Goal: Navigation & Orientation: Understand site structure

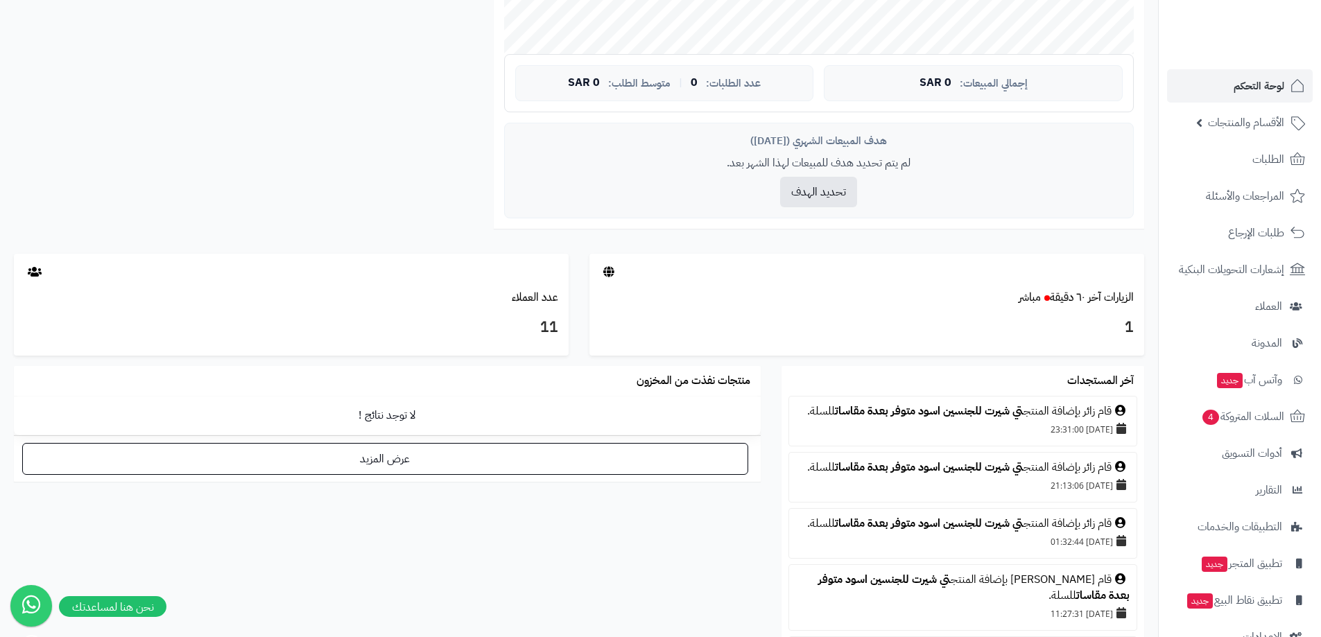
scroll to position [555, 0]
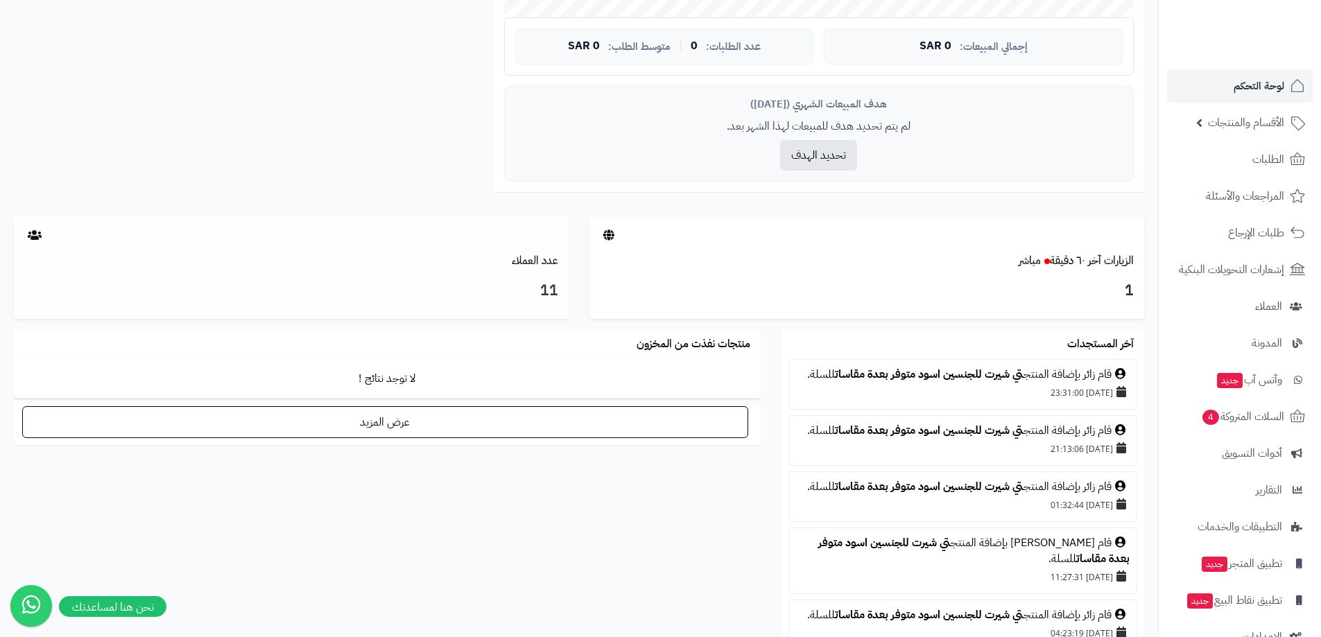
drag, startPoint x: 51, startPoint y: 273, endPoint x: 54, endPoint y: 257, distance: 16.3
click at [54, 257] on div "عدد العملاء 11" at bounding box center [291, 268] width 555 height 103
click at [28, 234] on icon at bounding box center [35, 234] width 14 height 11
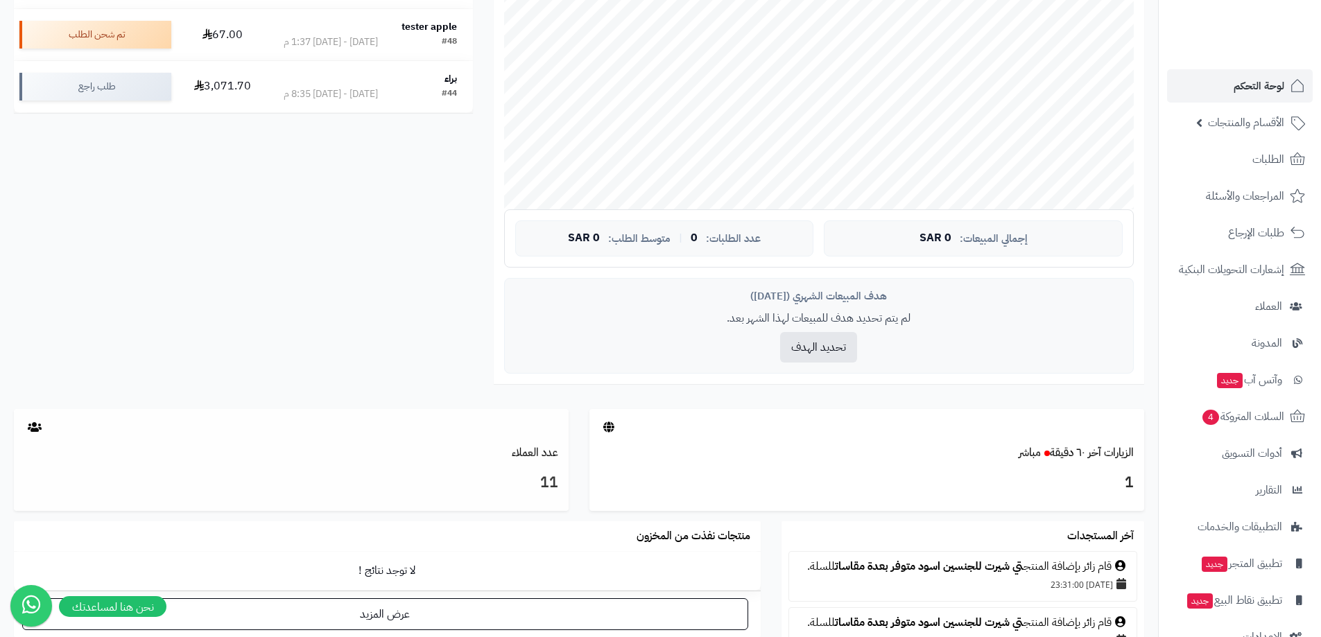
scroll to position [416, 0]
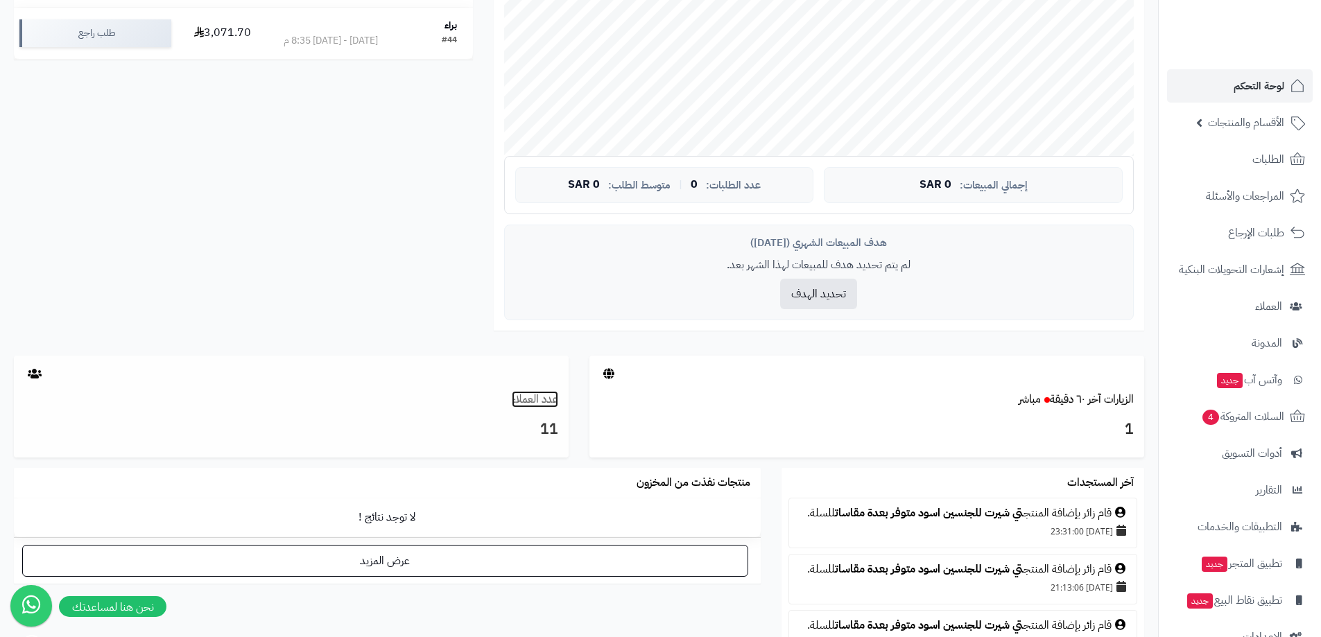
click at [529, 399] on link "عدد العملاء" at bounding box center [535, 399] width 46 height 17
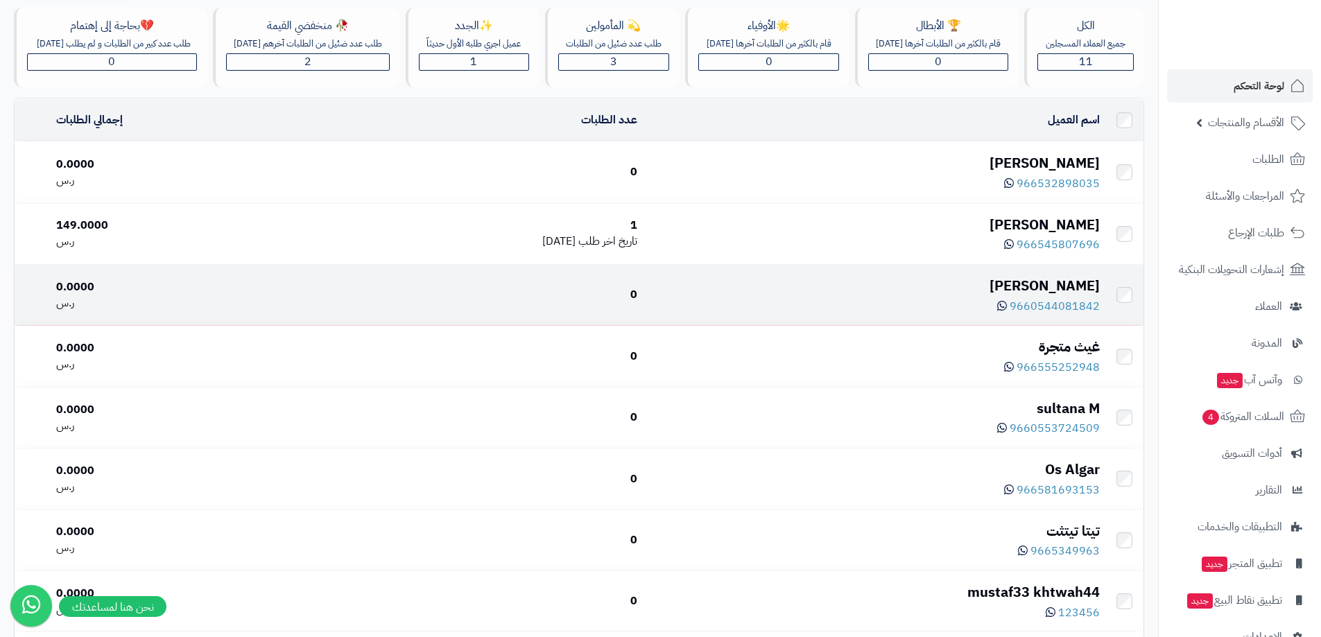
scroll to position [69, 0]
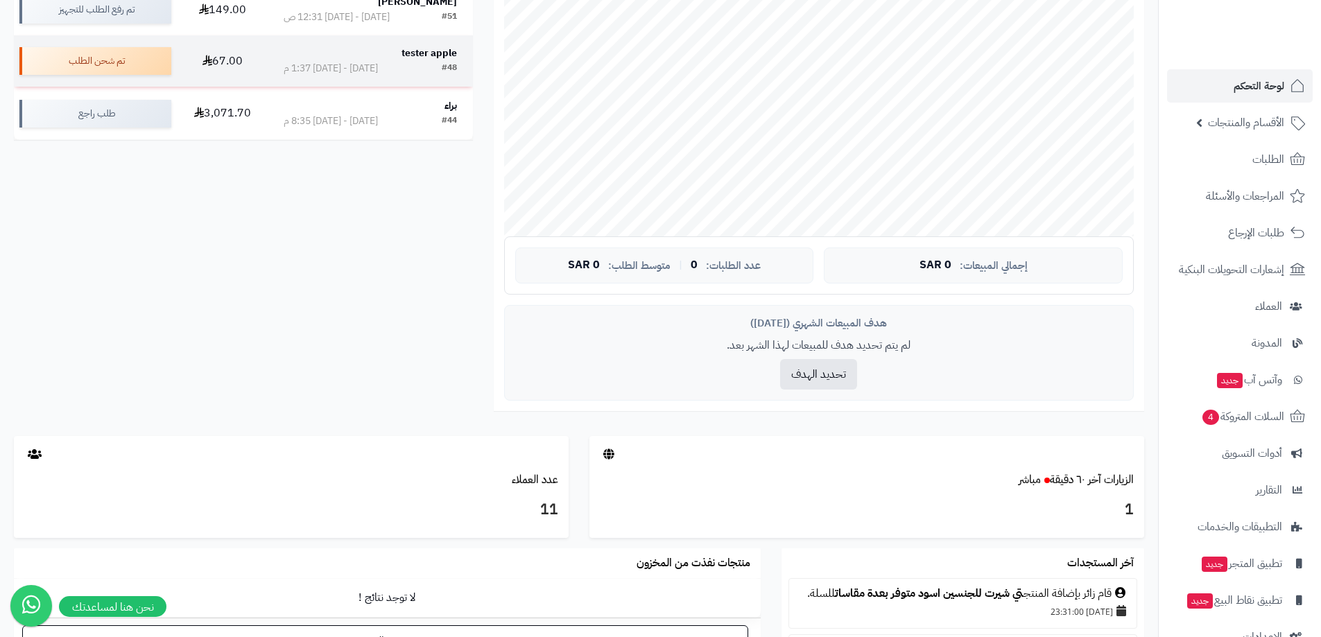
scroll to position [208, 0]
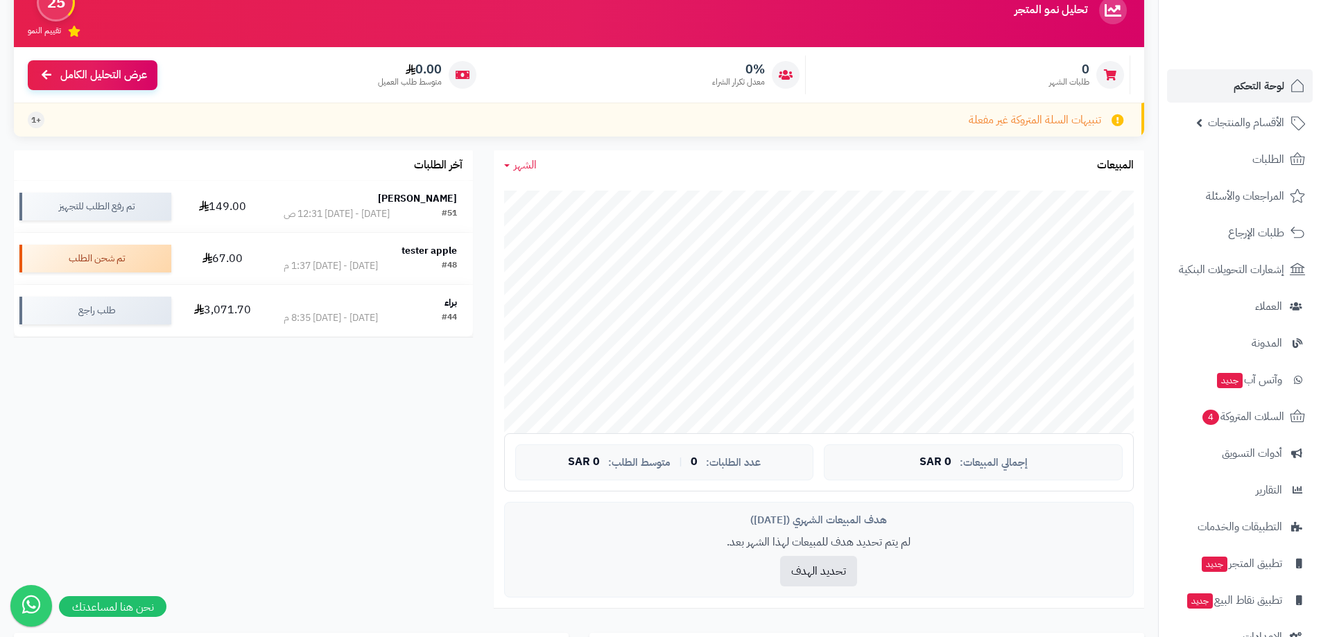
scroll to position [139, 0]
click at [1230, 128] on span "الأقسام والمنتجات" at bounding box center [1246, 122] width 76 height 19
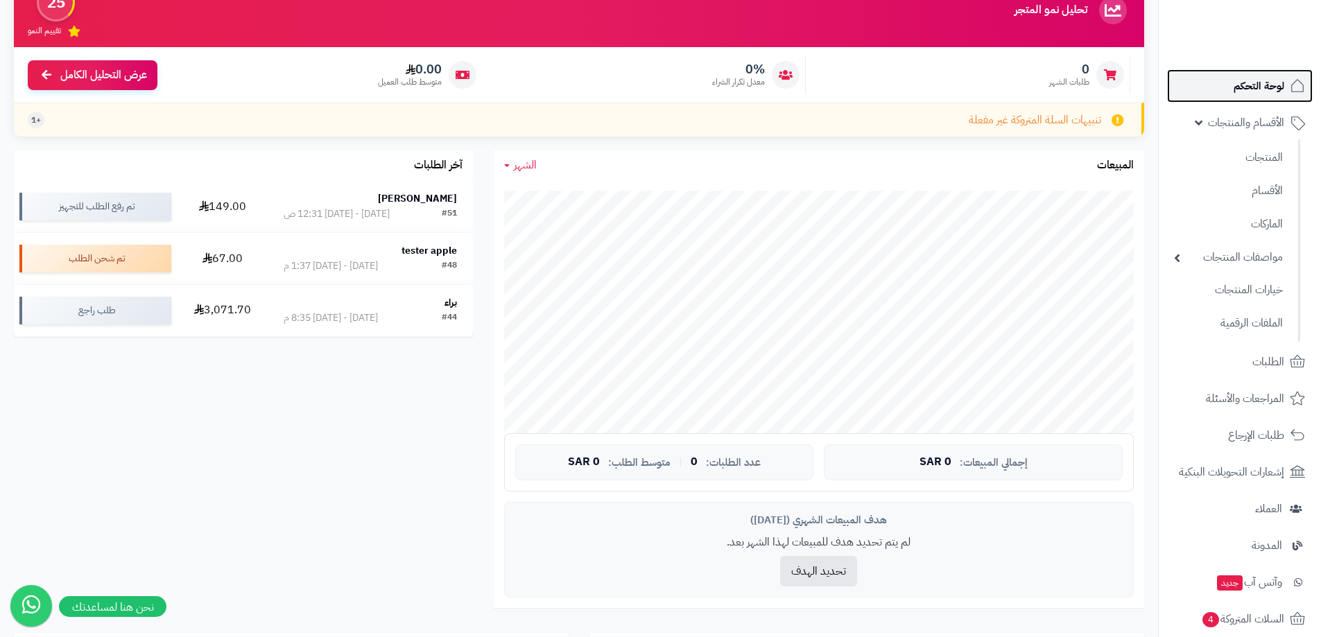
click at [1234, 88] on span "لوحة التحكم" at bounding box center [1258, 85] width 51 height 19
